Goal: Information Seeking & Learning: Learn about a topic

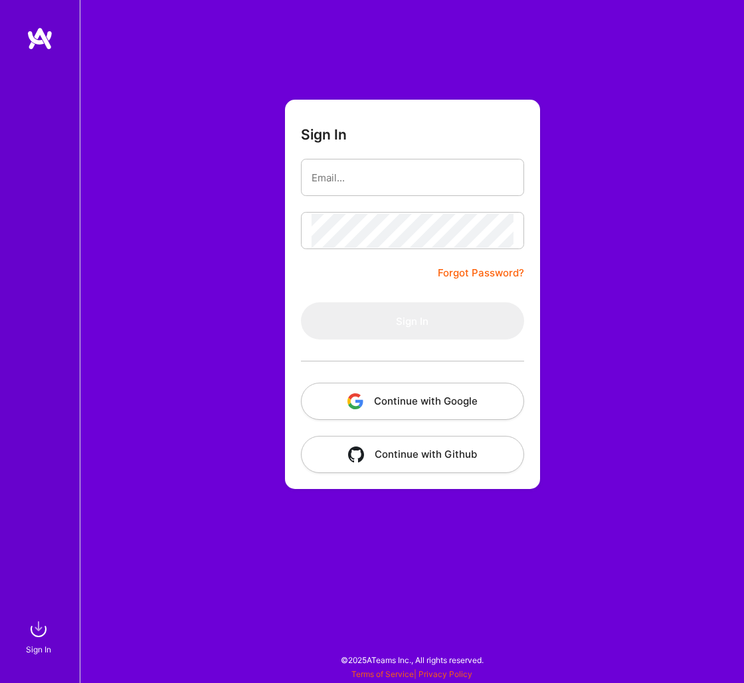
click at [421, 401] on button "Continue with Google" at bounding box center [412, 401] width 223 height 37
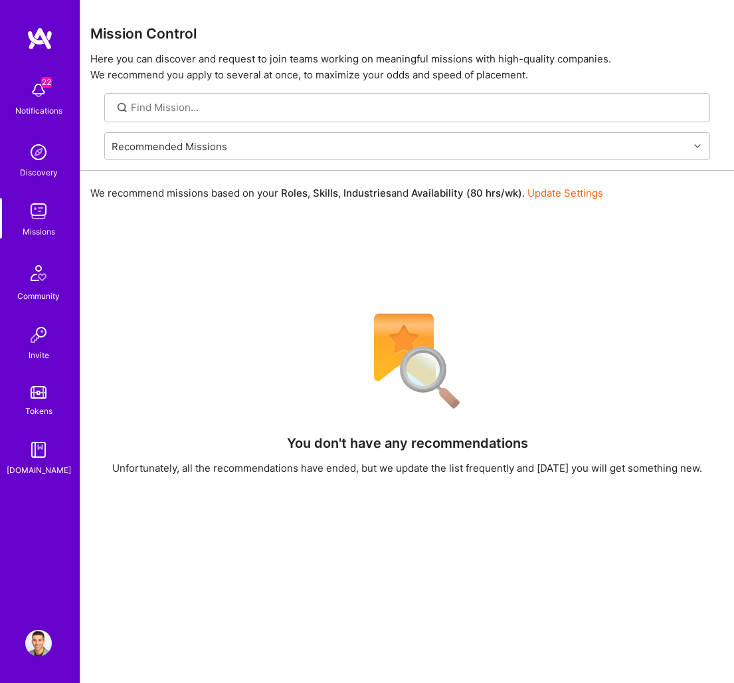
click at [32, 656] on img at bounding box center [38, 643] width 27 height 27
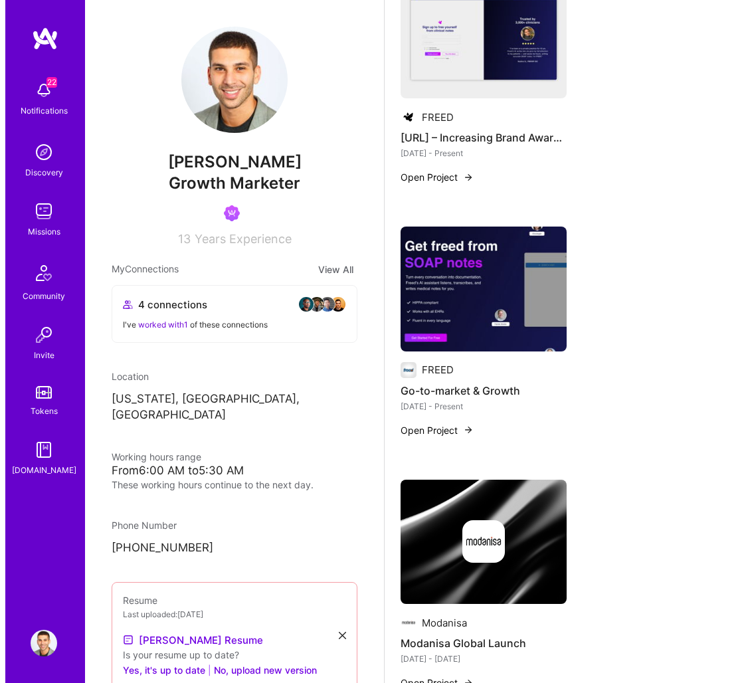
scroll to position [3301, 0]
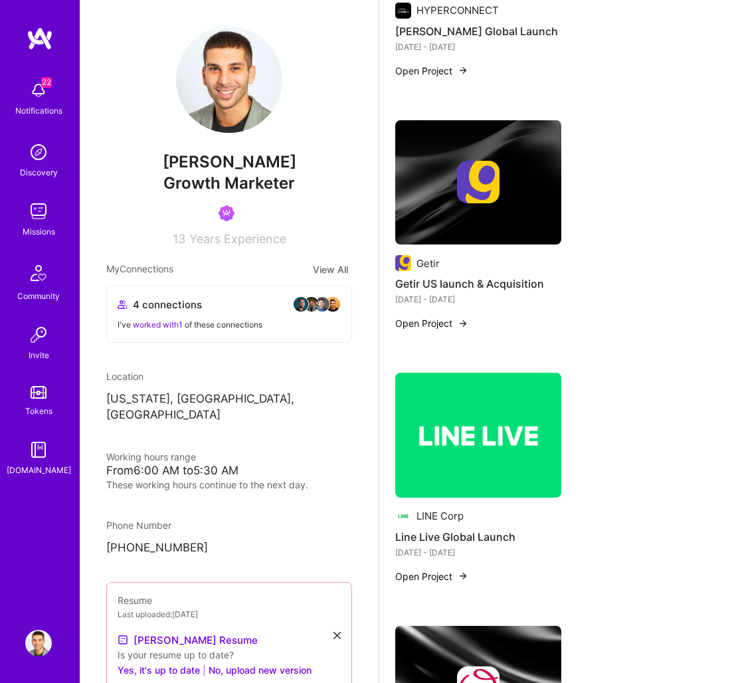
click at [466, 282] on h4 "Getir US launch & Acquisition" at bounding box center [478, 283] width 166 height 17
click at [464, 208] on img at bounding box center [478, 182] width 166 height 125
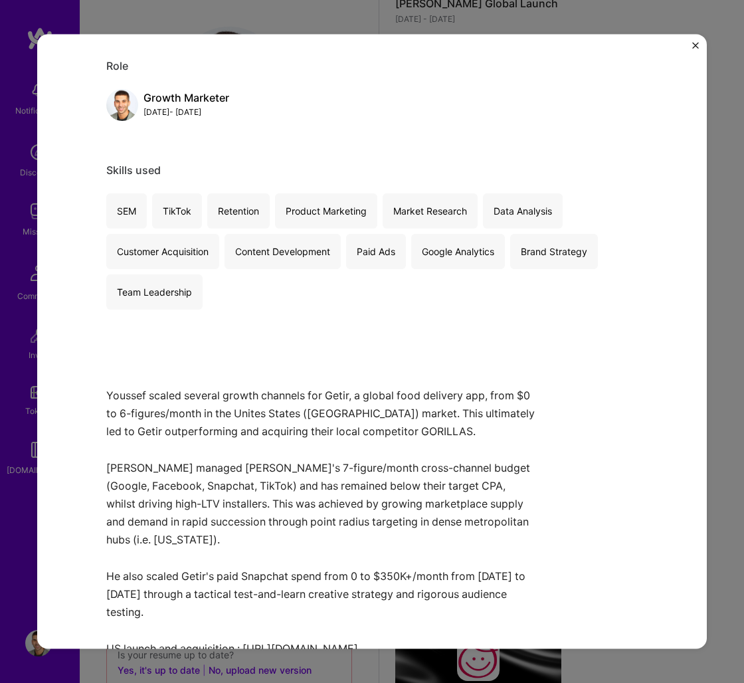
scroll to position [211, 0]
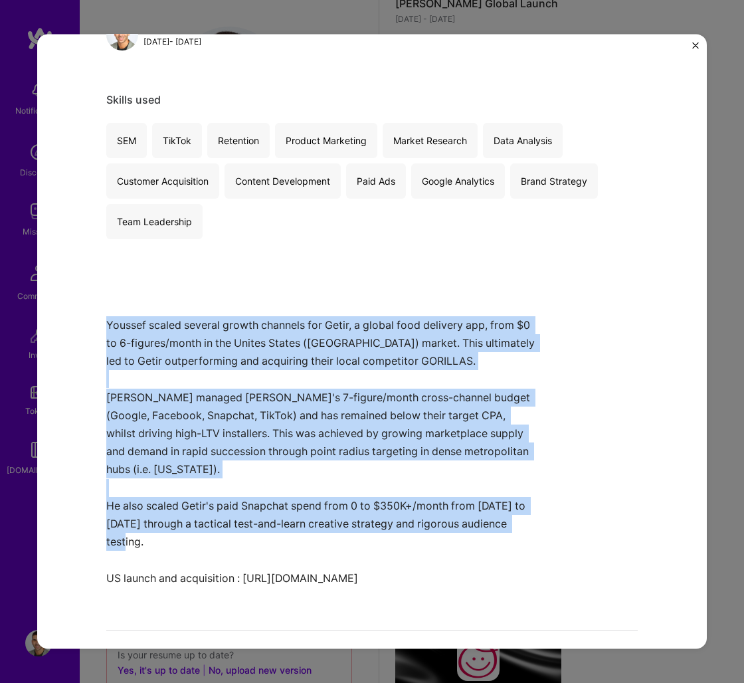
drag, startPoint x: 100, startPoint y: 325, endPoint x: 271, endPoint y: 518, distance: 257.1
click at [271, 518] on div "Getir US launch & Acquisition Getir Marketplaces Project link Role Growth Marke…" at bounding box center [372, 341] width 670 height 615
copy p "Youssef scaled several growth channels for Getir, a global food delivery app, f…"
drag, startPoint x: 364, startPoint y: 564, endPoint x: 102, endPoint y: 324, distance: 355.2
click at [106, 324] on p "Youssef scaled several growth channels for Getir, a global food delivery app, f…" at bounding box center [322, 451] width 432 height 271
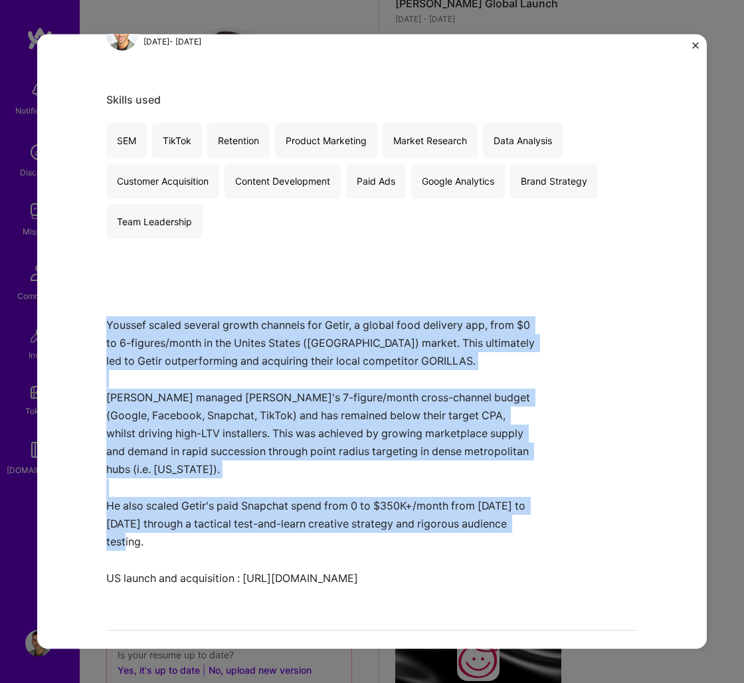
copy p "Youssef scaled several growth channels for Getir, a global food delivery app, f…"
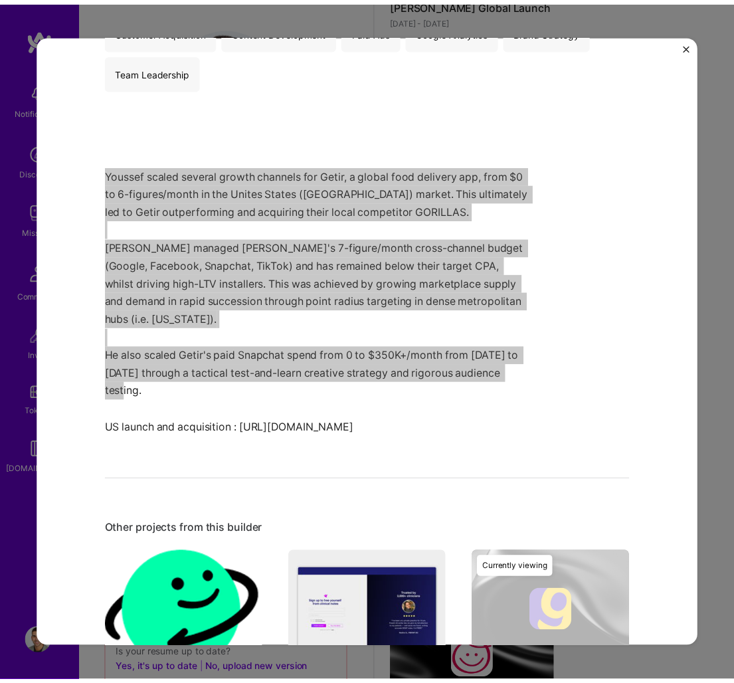
scroll to position [418, 0]
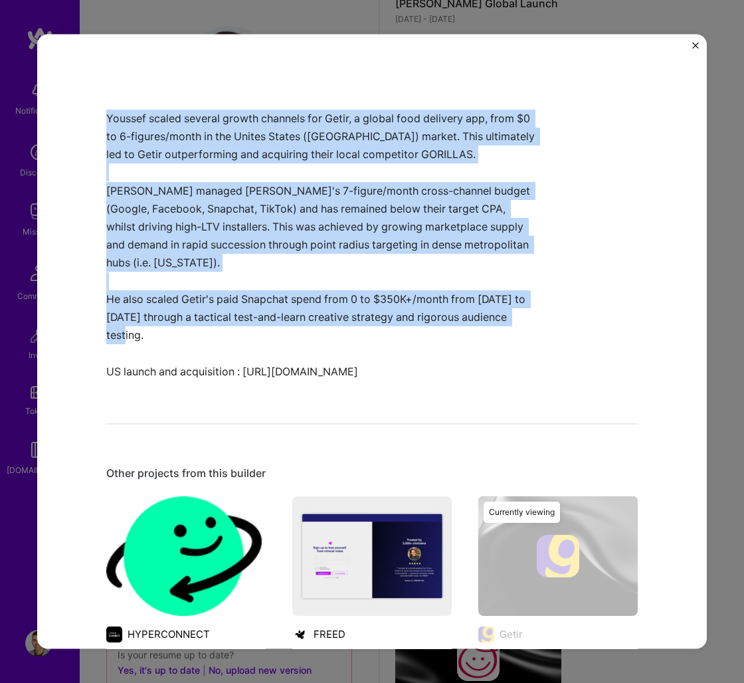
drag, startPoint x: 376, startPoint y: 354, endPoint x: 80, endPoint y: 118, distance: 377.4
click at [80, 118] on div "Getir US launch & Acquisition Getir Marketplaces Project link Role Growth Marke…" at bounding box center [372, 341] width 670 height 615
copy p "Youssef scaled several growth channels for Getir, a global food delivery app, f…"
click at [697, 47] on img "Close" at bounding box center [696, 45] width 7 height 7
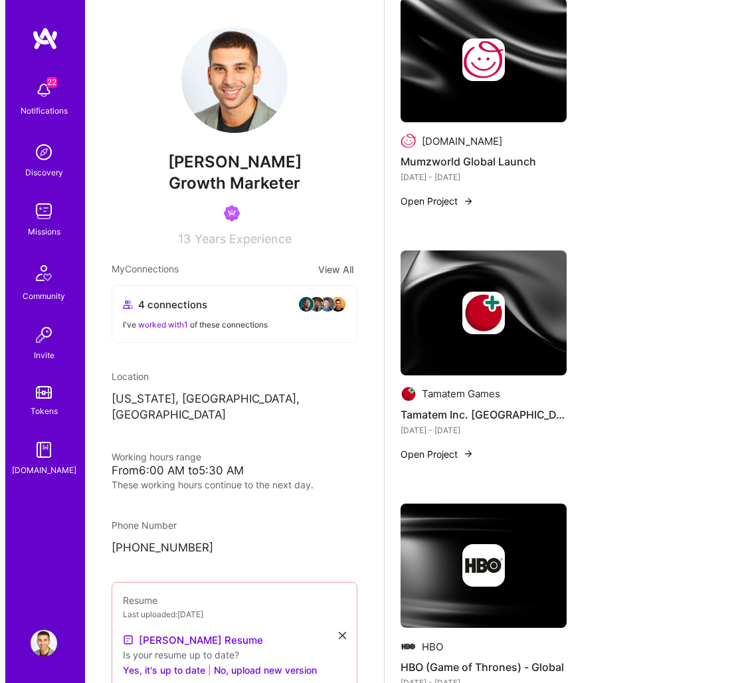
scroll to position [3937, 0]
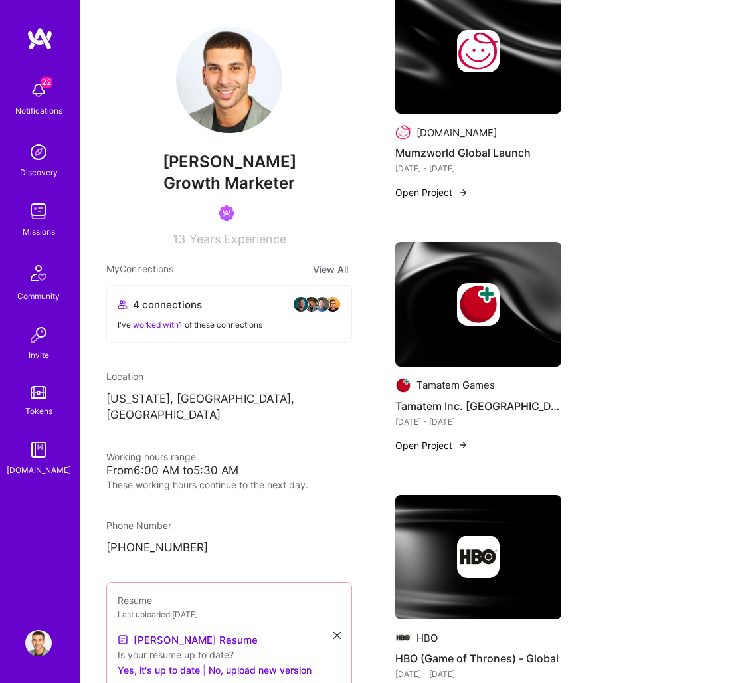
click at [475, 293] on img at bounding box center [478, 304] width 43 height 43
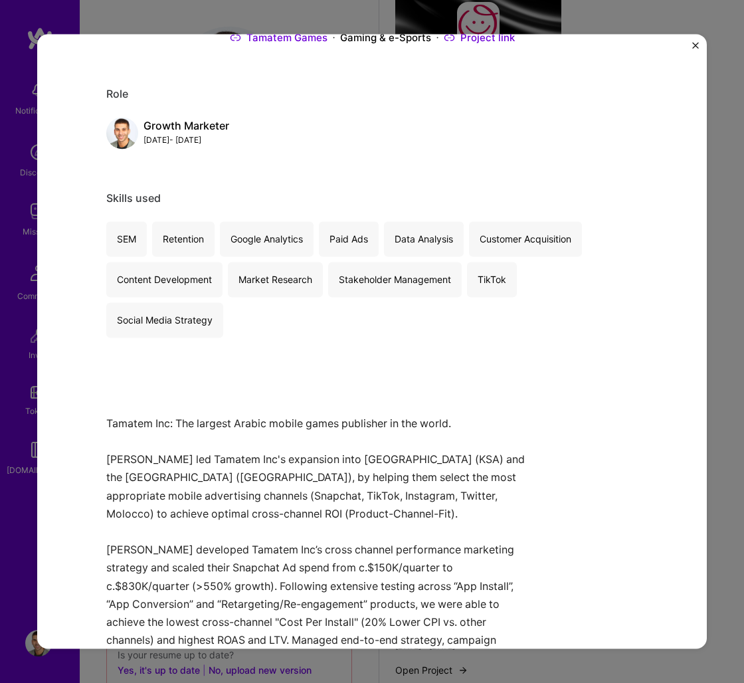
scroll to position [374, 0]
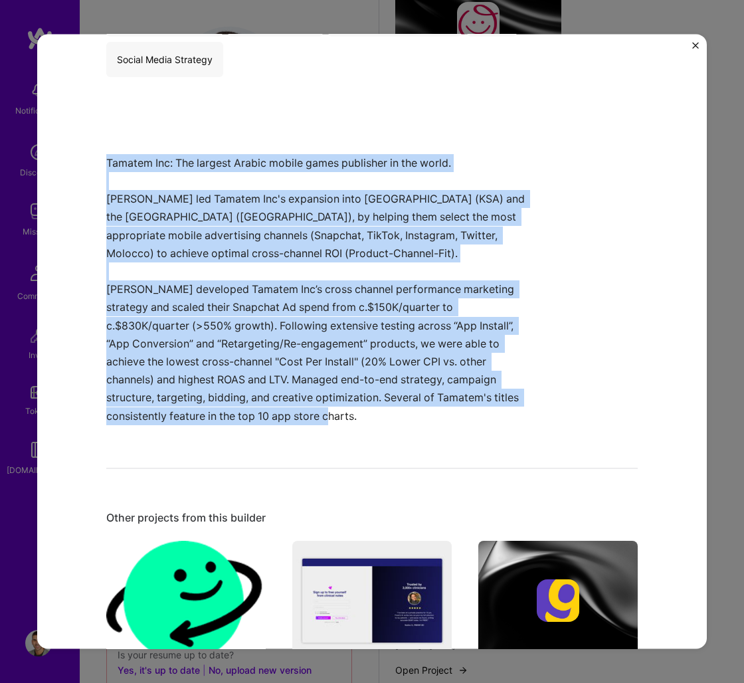
drag, startPoint x: 101, startPoint y: 162, endPoint x: 302, endPoint y: 412, distance: 321.0
click at [302, 412] on p "Tamatem Inc: The largest Arabic mobile games publisher in the world. [PERSON_NA…" at bounding box center [322, 289] width 432 height 271
copy p "Tamatem Inc: The largest Arabic mobile games publisher in the world. [PERSON_NA…"
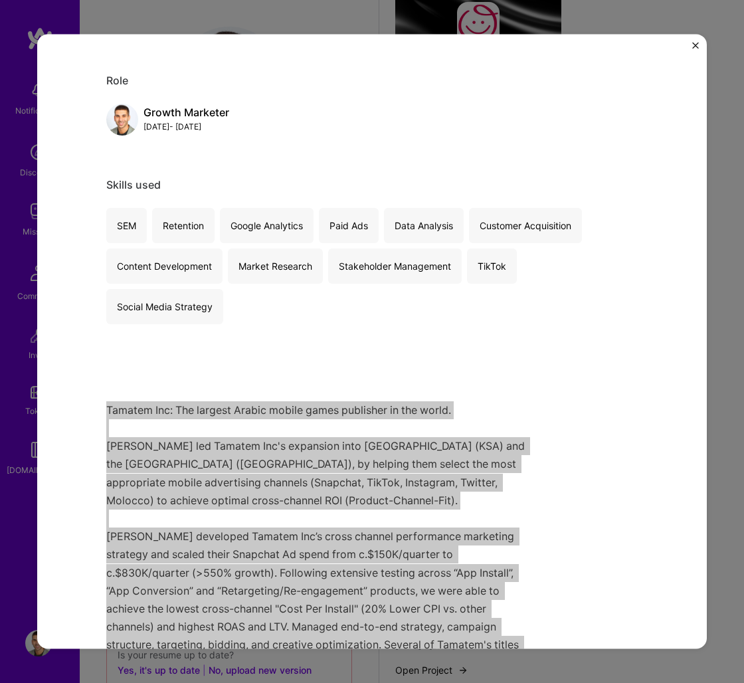
scroll to position [299, 0]
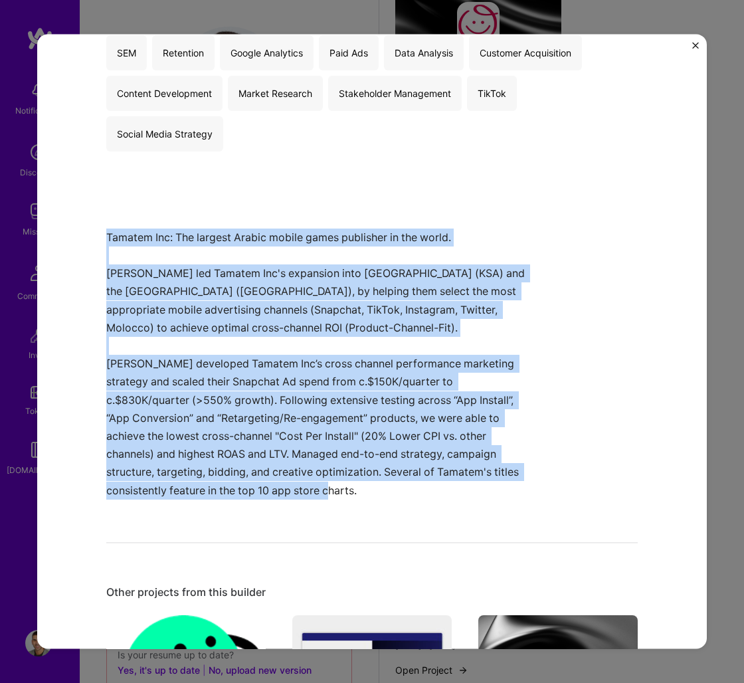
drag, startPoint x: 257, startPoint y: 483, endPoint x: 104, endPoint y: 237, distance: 289.9
click at [106, 237] on p "Tamatem Inc: The largest Arabic mobile games publisher in the world. [PERSON_NA…" at bounding box center [322, 364] width 432 height 271
copy p "Tamatem Inc: The largest Arabic mobile games publisher in the world. [PERSON_NA…"
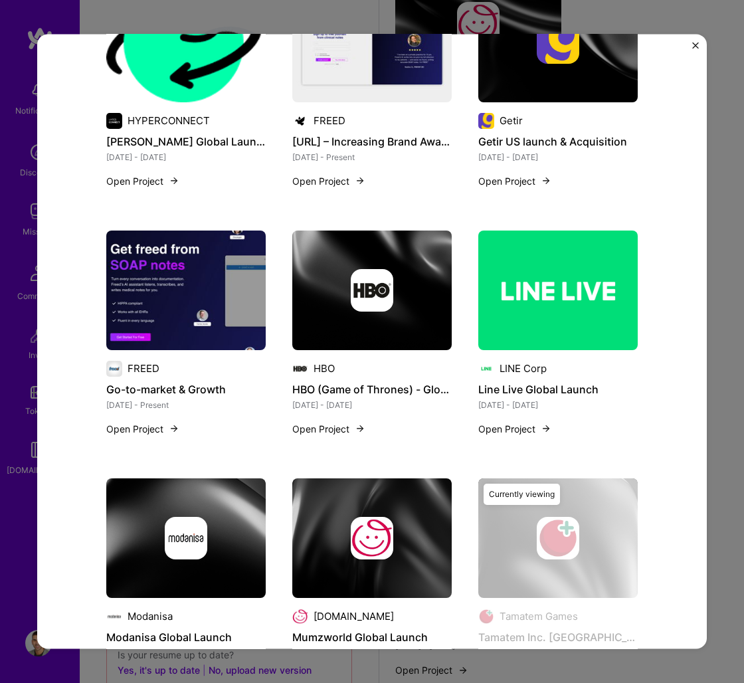
scroll to position [1010, 0]
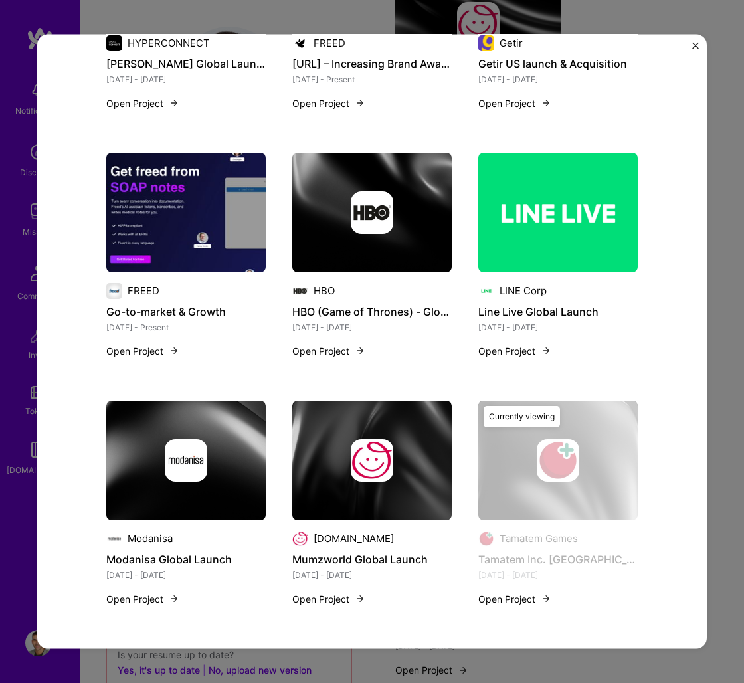
click at [197, 472] on img at bounding box center [186, 460] width 43 height 43
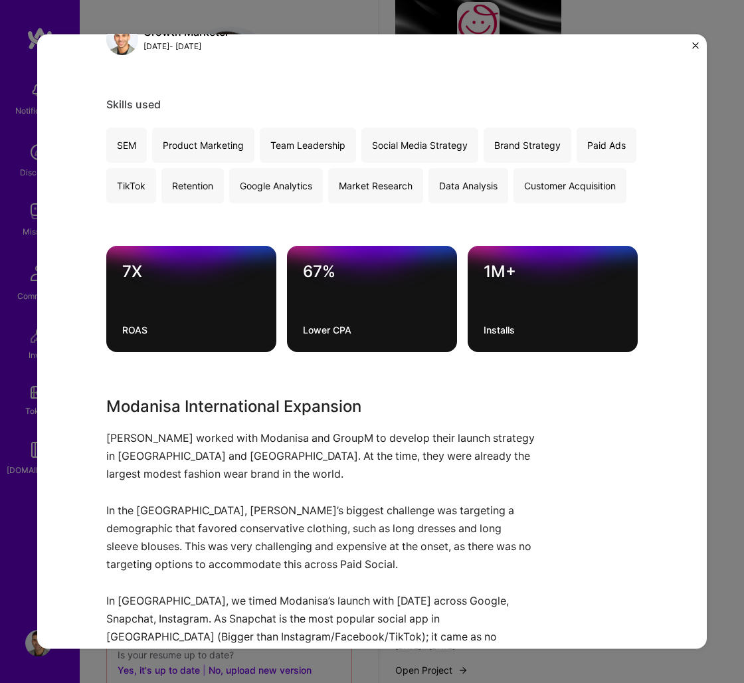
scroll to position [83, 0]
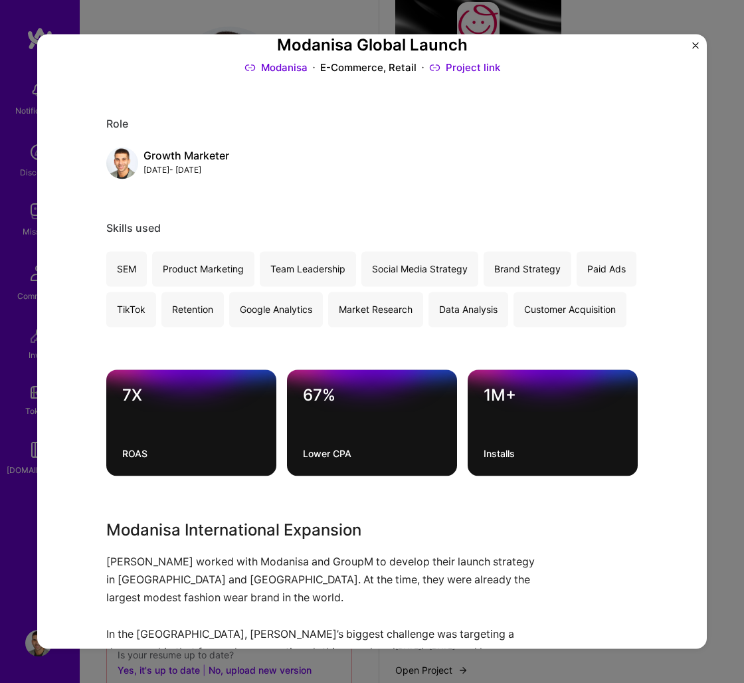
click at [167, 171] on div "[DATE] - [DATE]" at bounding box center [187, 170] width 86 height 14
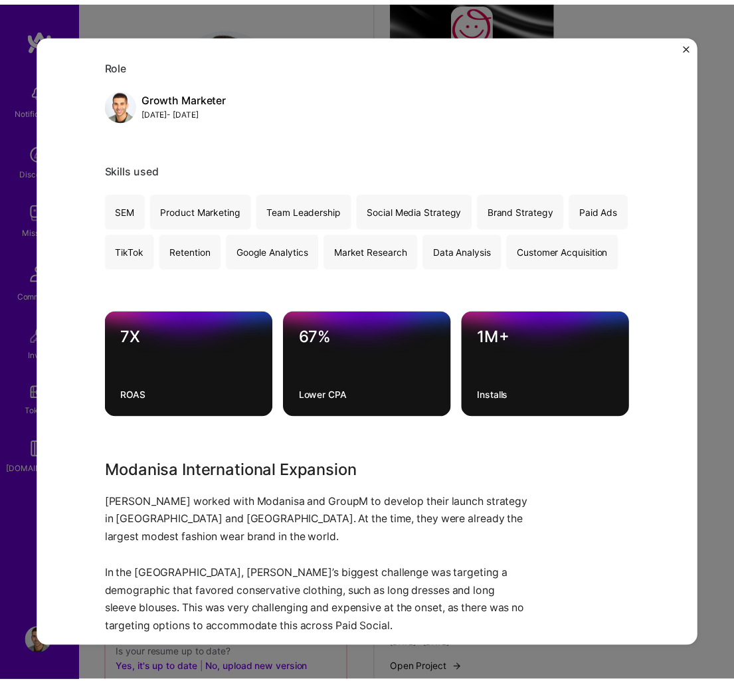
scroll to position [356, 0]
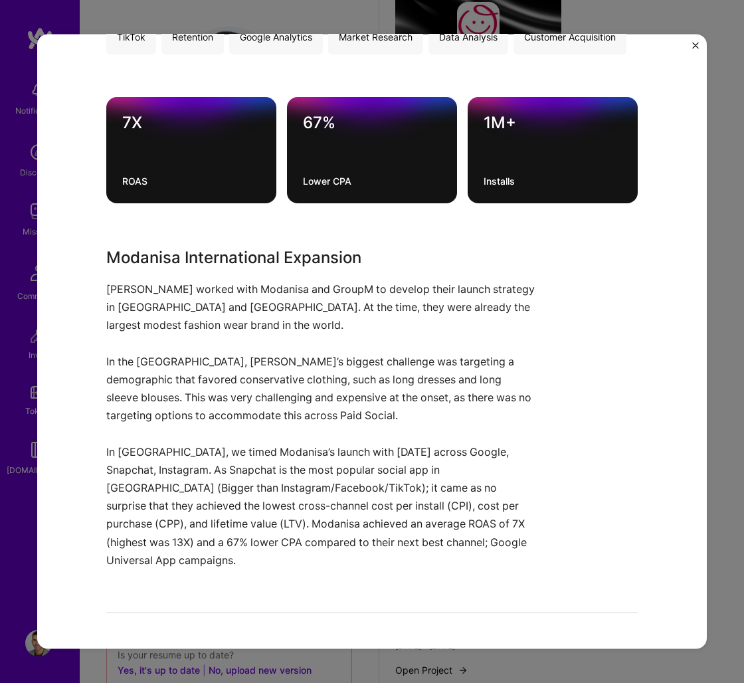
click at [691, 43] on div "Modanisa Global Launch Modanisa E-Commerce, Retail Project link Role Growth Mar…" at bounding box center [372, 341] width 670 height 615
click at [693, 45] on img "Close" at bounding box center [696, 45] width 7 height 7
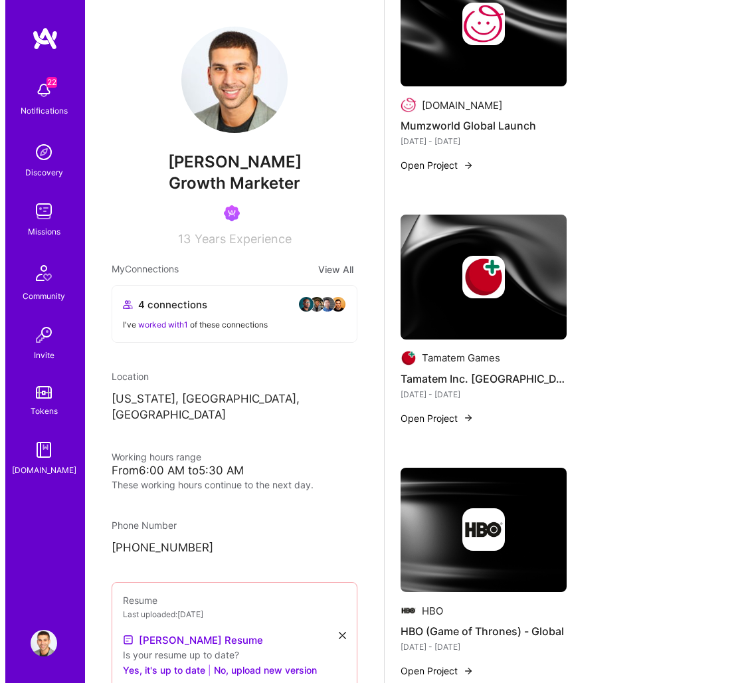
scroll to position [3984, 0]
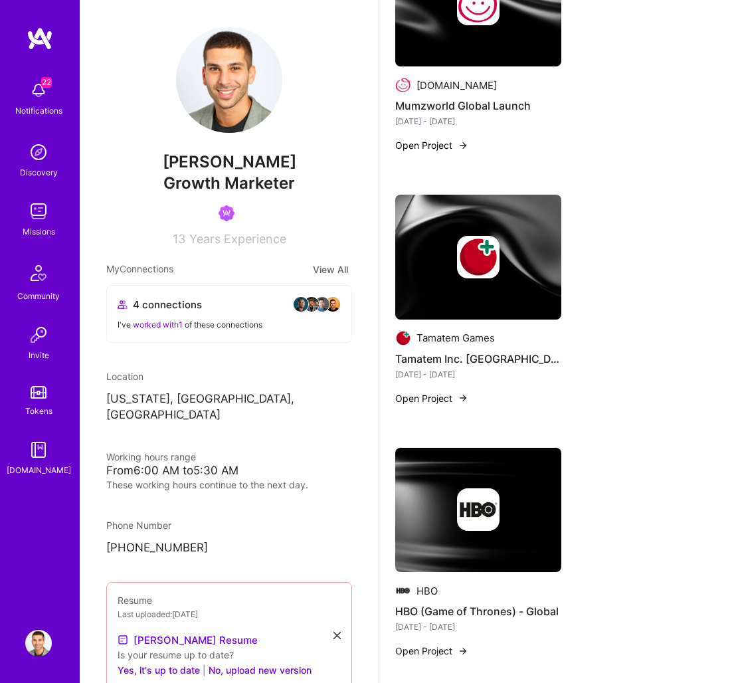
click at [518, 46] on img at bounding box center [478, 4] width 166 height 125
